Goal: Navigation & Orientation: Find specific page/section

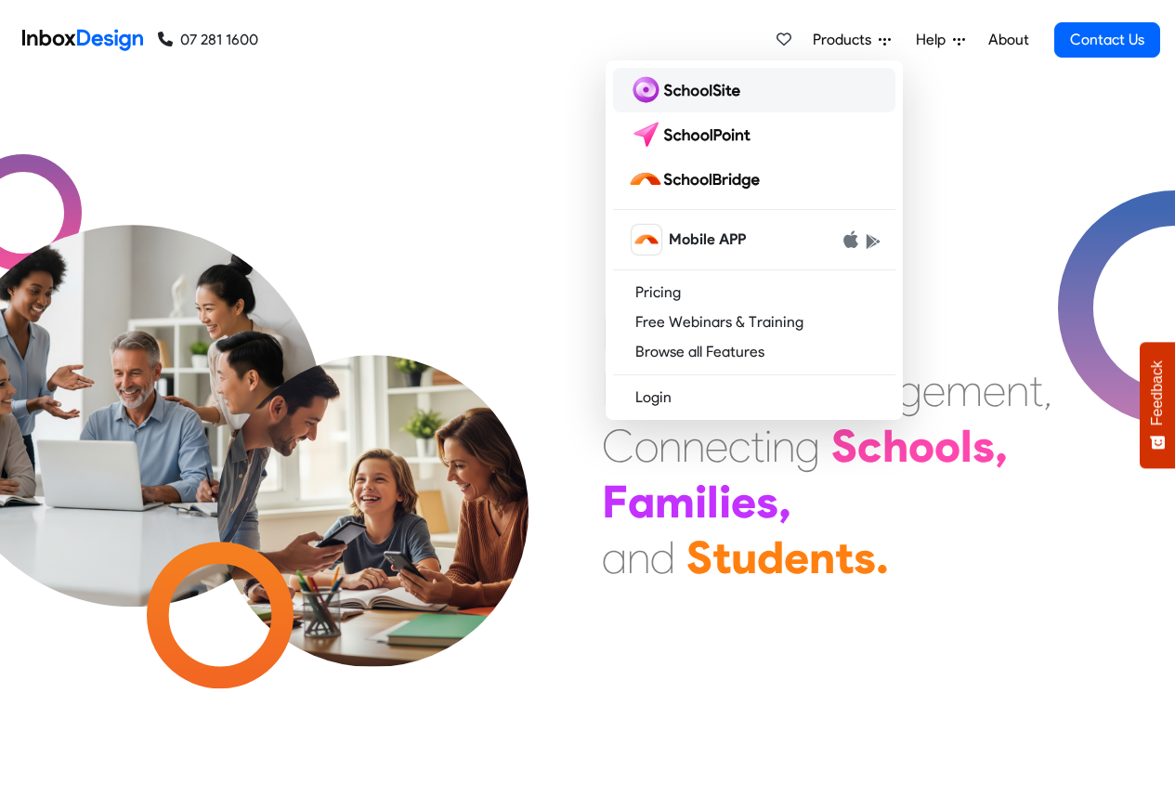
click at [685, 92] on img at bounding box center [688, 90] width 120 height 30
